Goal: Task Accomplishment & Management: Use online tool/utility

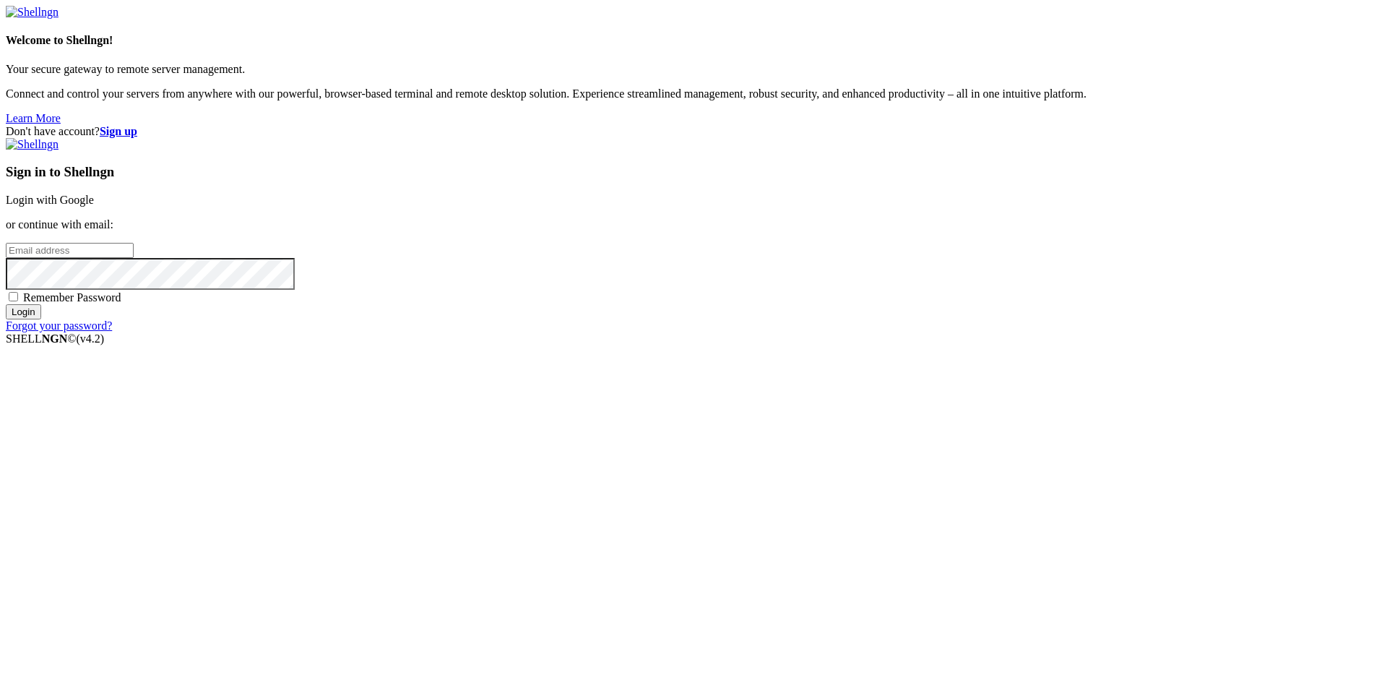
click at [94, 206] on link "Login with Google" at bounding box center [50, 200] width 88 height 12
click at [134, 258] on input "email" at bounding box center [70, 250] width 128 height 15
type input "r"
type input "[EMAIL_ADDRESS][DOMAIN_NAME]"
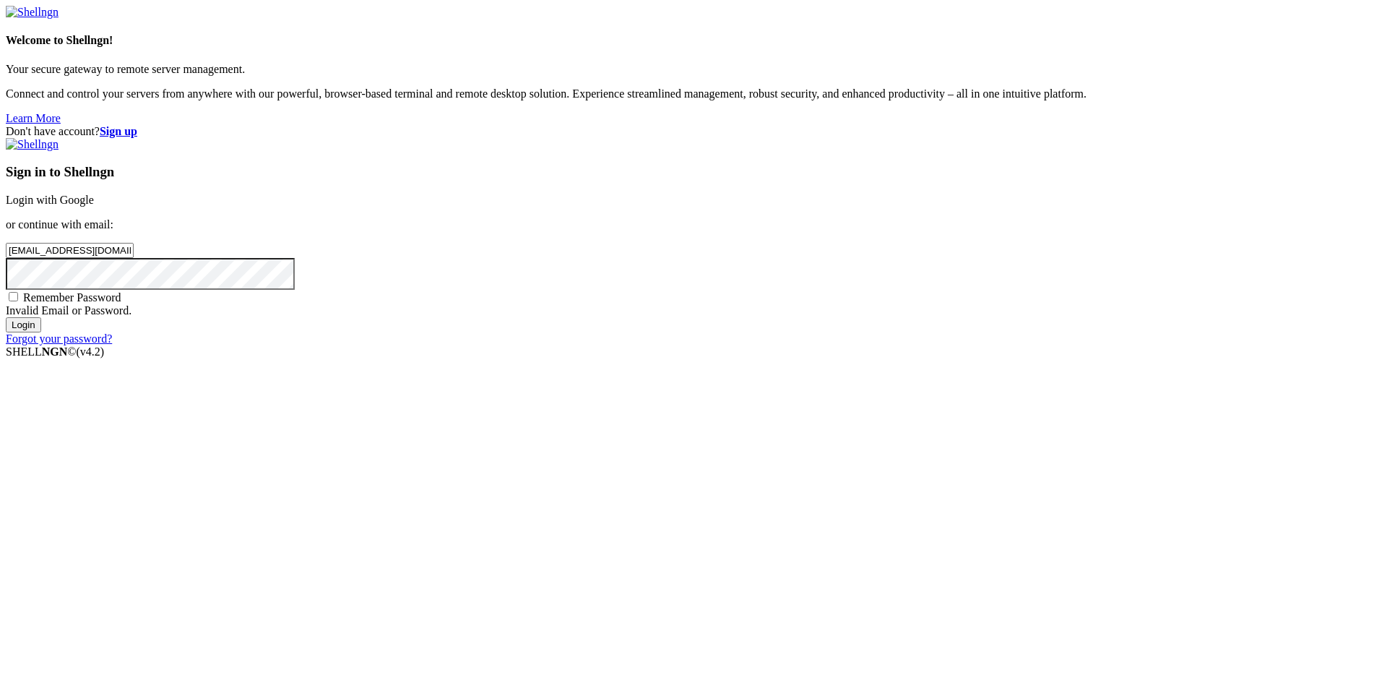
click at [121, 303] on span "Remember Password" at bounding box center [72, 297] width 98 height 12
click at [18, 301] on input "Remember Password" at bounding box center [13, 296] width 9 height 9
checkbox input "true"
click at [41, 332] on input "Login" at bounding box center [23, 324] width 35 height 15
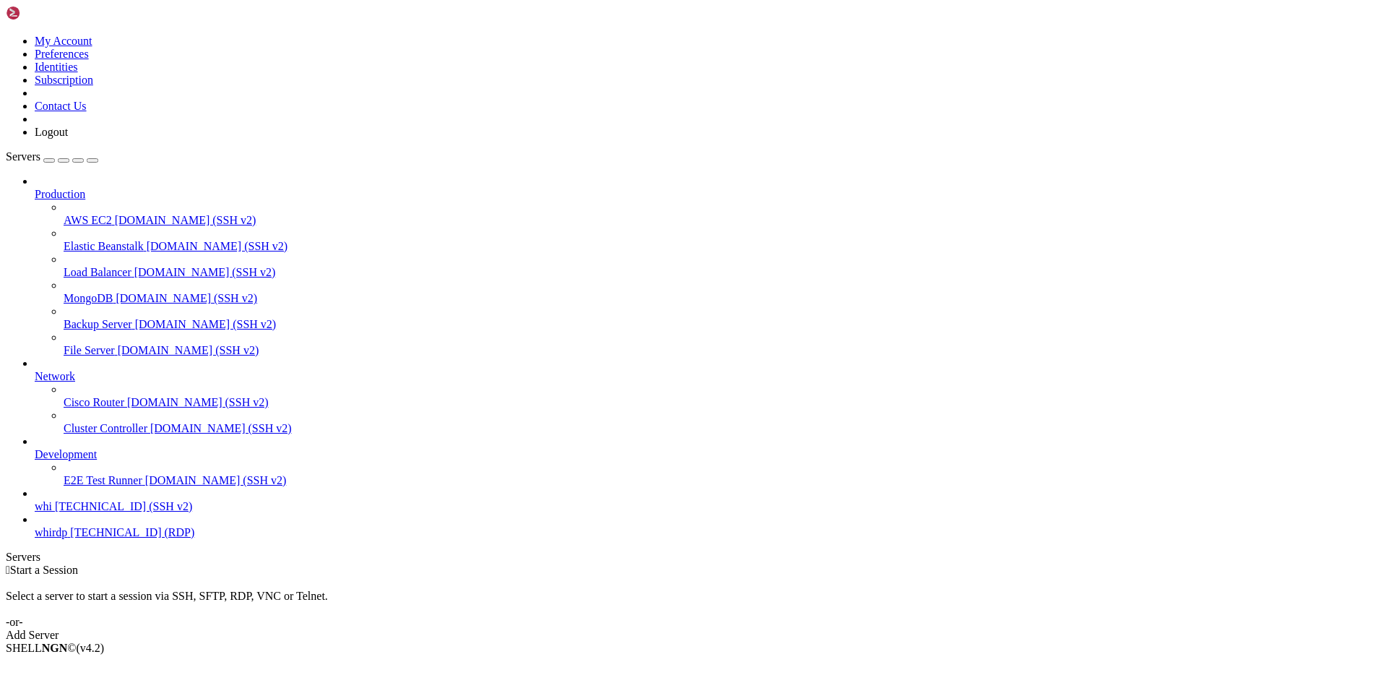
click at [68, 512] on span "[TECHNICAL_ID] (SSH v2)" at bounding box center [123, 506] width 137 height 12
click at [66, 512] on span "[TECHNICAL_ID] (SSH v2)" at bounding box center [123, 506] width 137 height 12
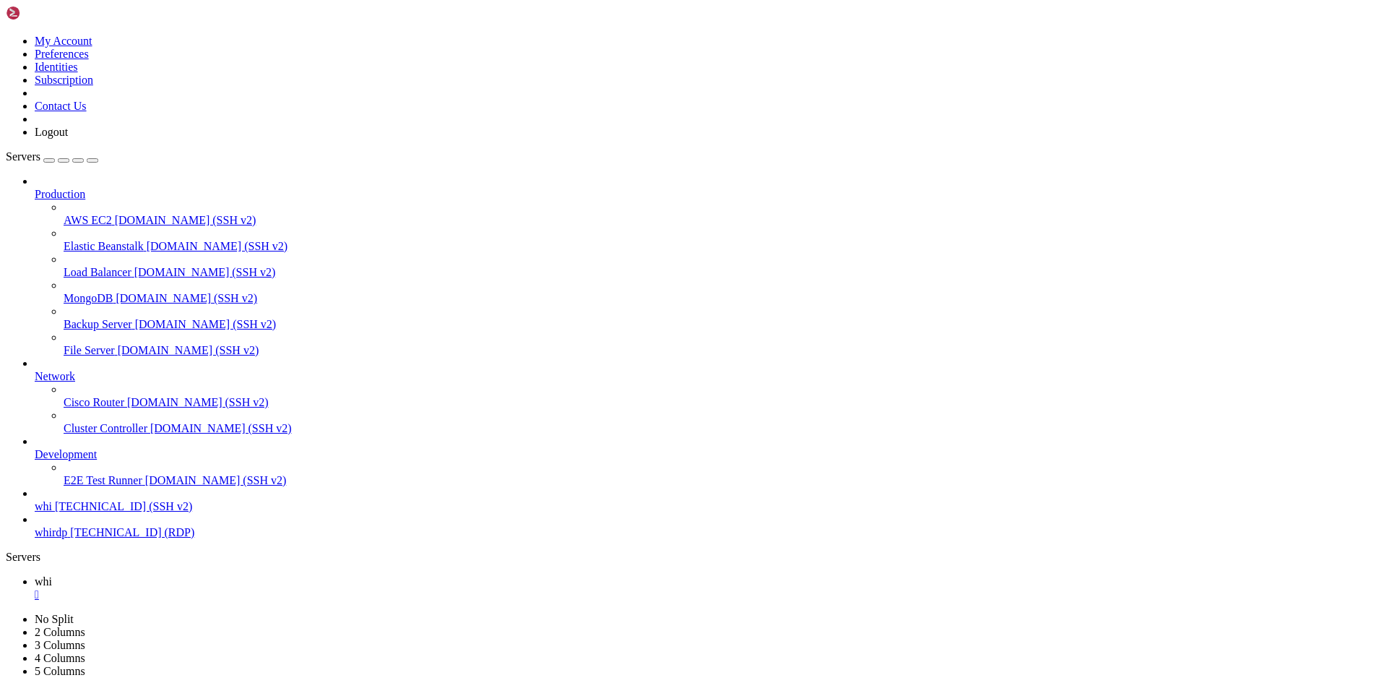
drag, startPoint x: 363, startPoint y: 1101, endPoint x: 283, endPoint y: 1014, distance: 118.6
drag, startPoint x: 325, startPoint y: 1172, endPoint x: 263, endPoint y: 1141, distance: 69.5
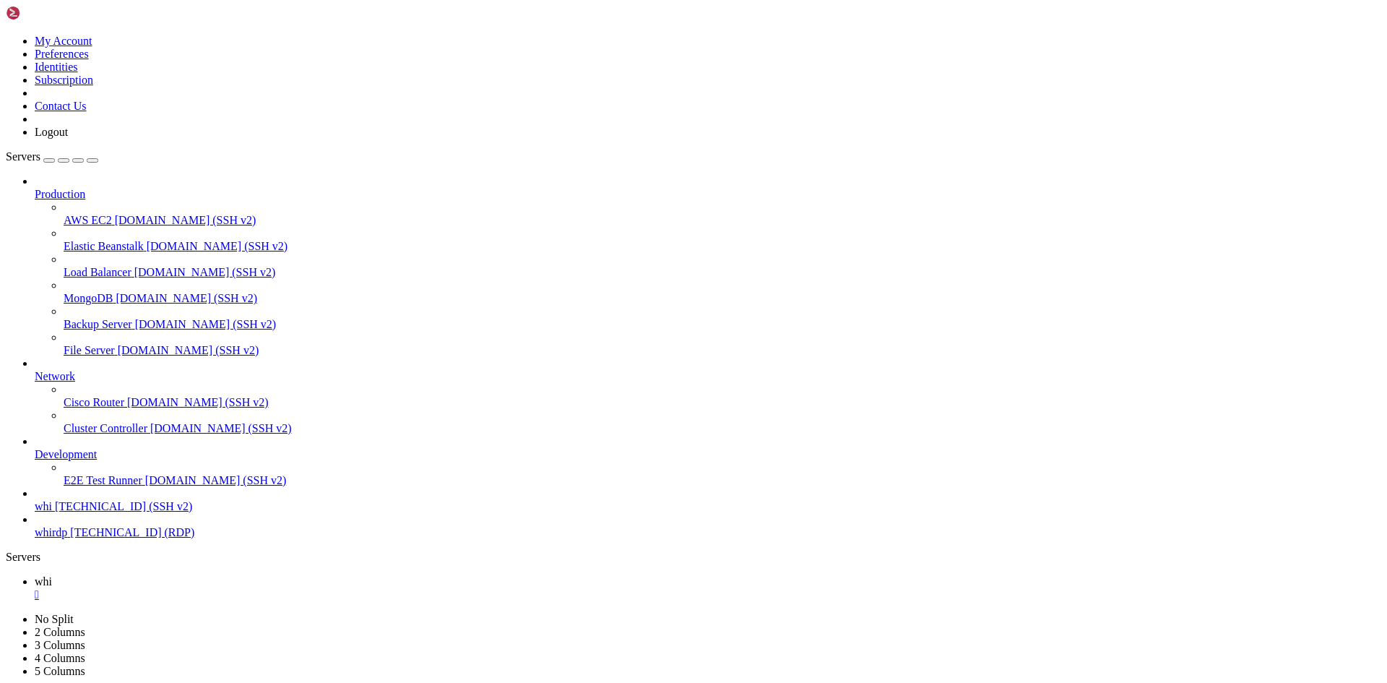
drag, startPoint x: 308, startPoint y: 1211, endPoint x: 179, endPoint y: 1215, distance: 128.7
drag, startPoint x: 74, startPoint y: 1347, endPoint x: 192, endPoint y: 1344, distance: 118.5
drag, startPoint x: 193, startPoint y: 1308, endPoint x: 139, endPoint y: 1304, distance: 54.4
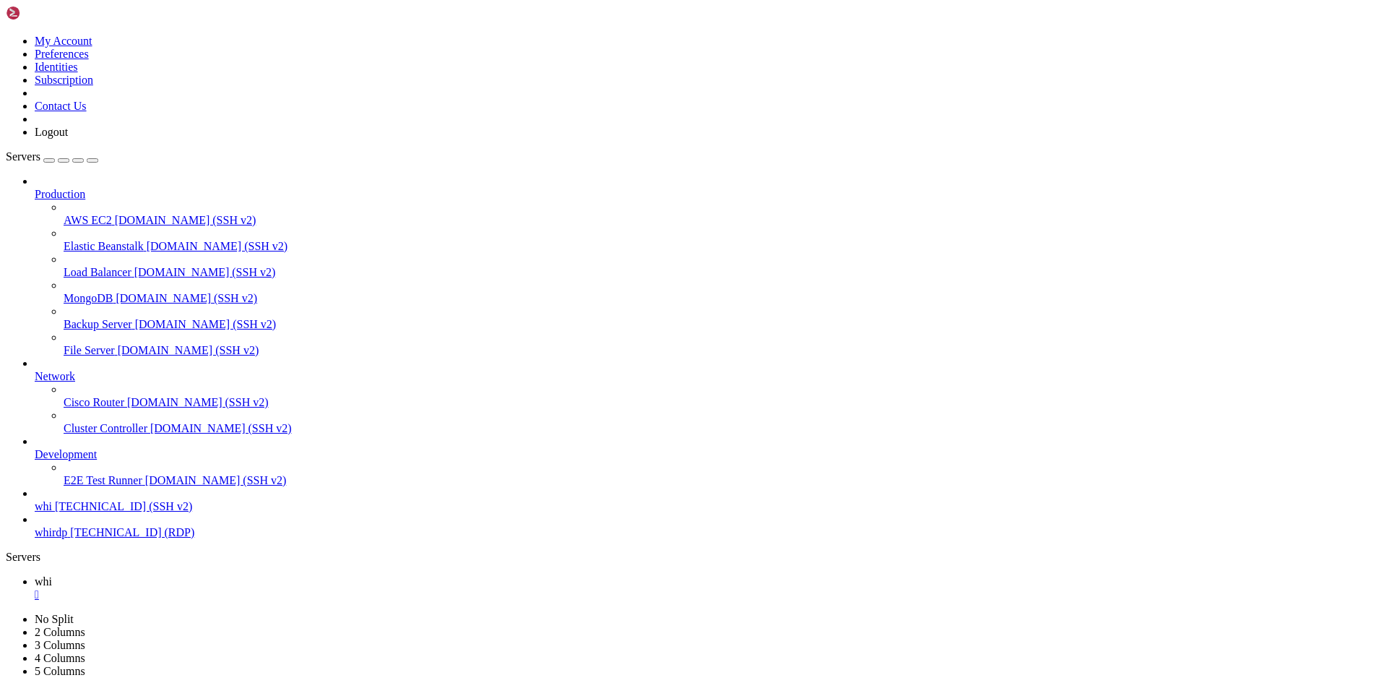
type input "/home/customer"
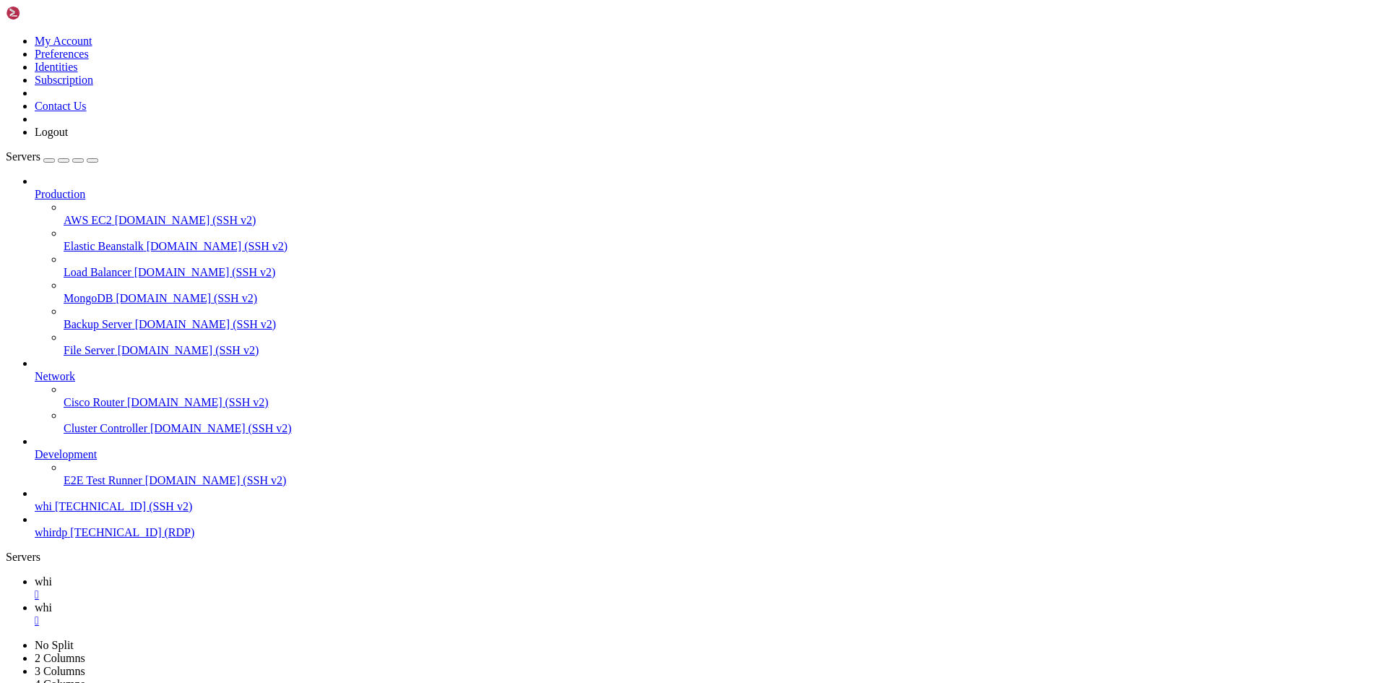
scroll to position [925, 0]
